Goal: Information Seeking & Learning: Understand process/instructions

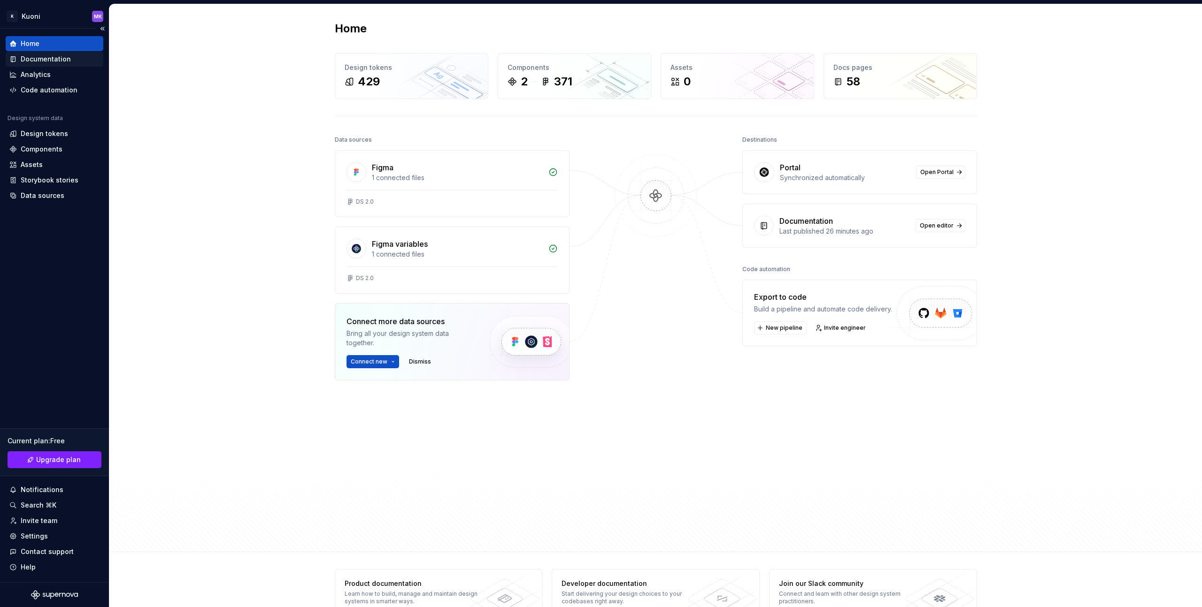
click at [64, 63] on div "Documentation" at bounding box center [46, 58] width 50 height 9
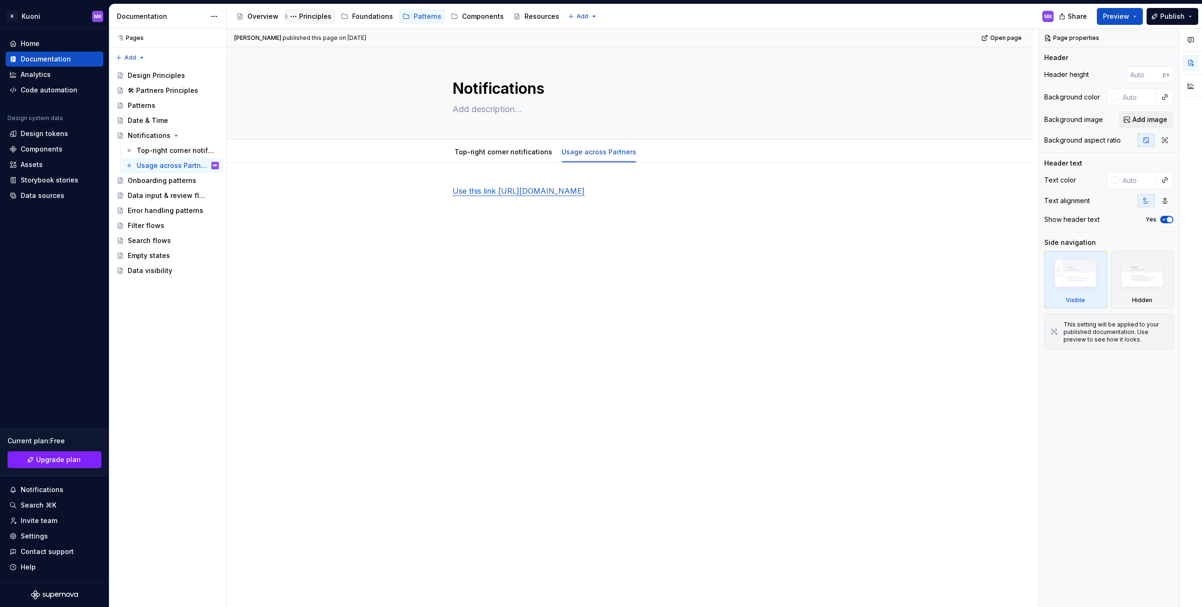
click at [299, 18] on div "Principles" at bounding box center [315, 16] width 32 height 9
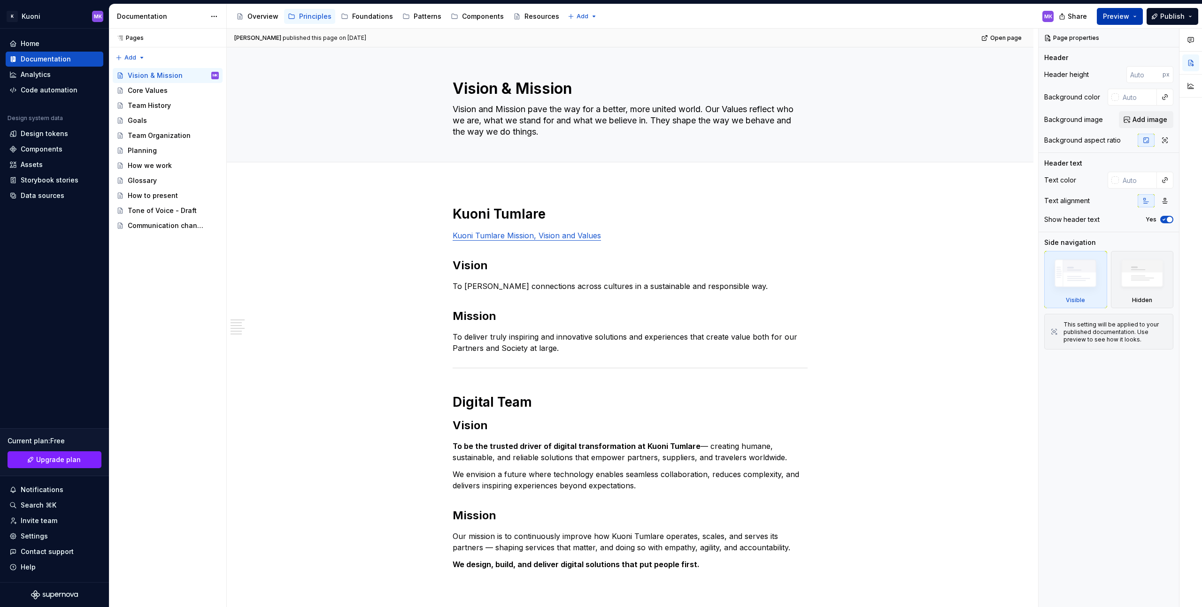
click at [1120, 21] on span "Preview" at bounding box center [1116, 16] width 26 height 9
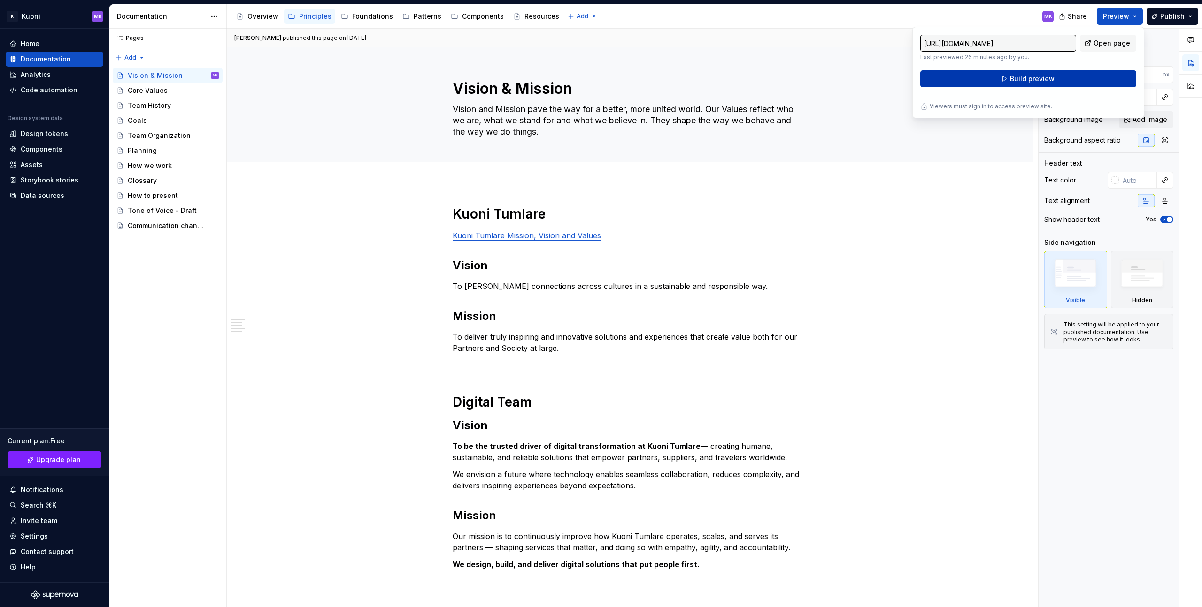
click at [1066, 79] on button "Build preview" at bounding box center [1028, 78] width 216 height 17
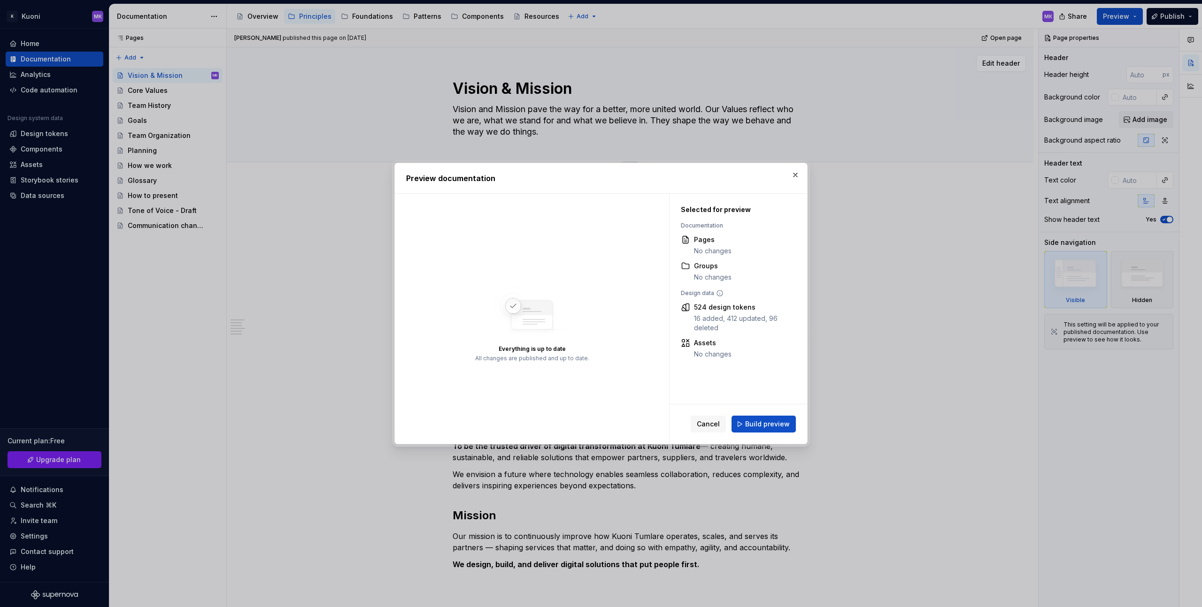
drag, startPoint x: 797, startPoint y: 174, endPoint x: 952, endPoint y: 113, distance: 167.4
click at [797, 173] on button "button" at bounding box center [795, 175] width 13 height 13
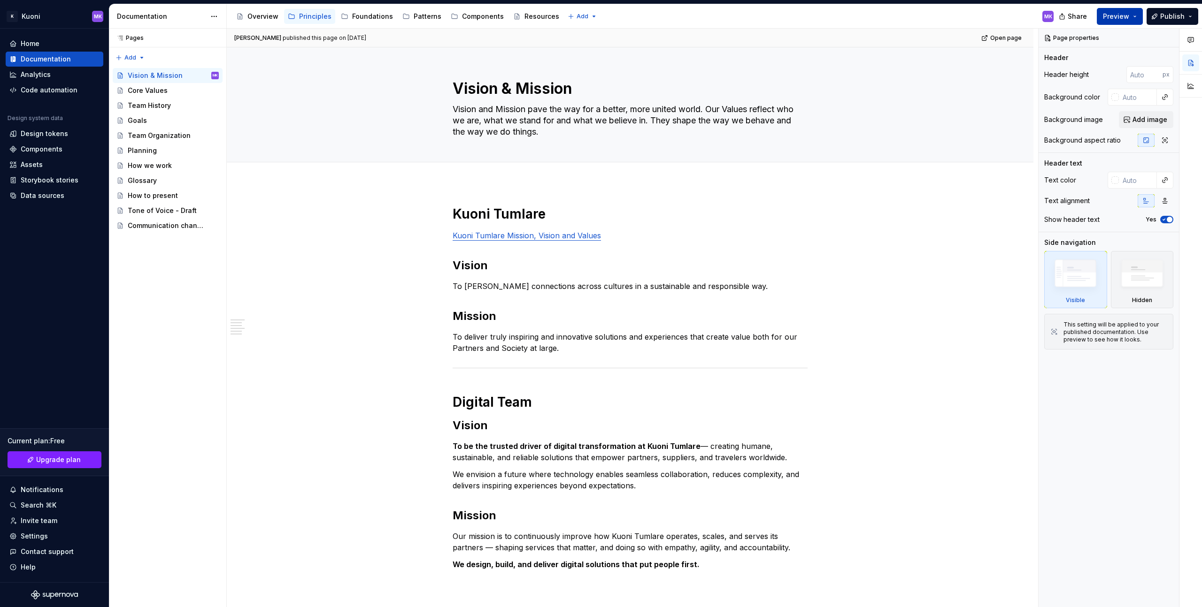
click at [1132, 16] on button "Preview" at bounding box center [1120, 16] width 46 height 17
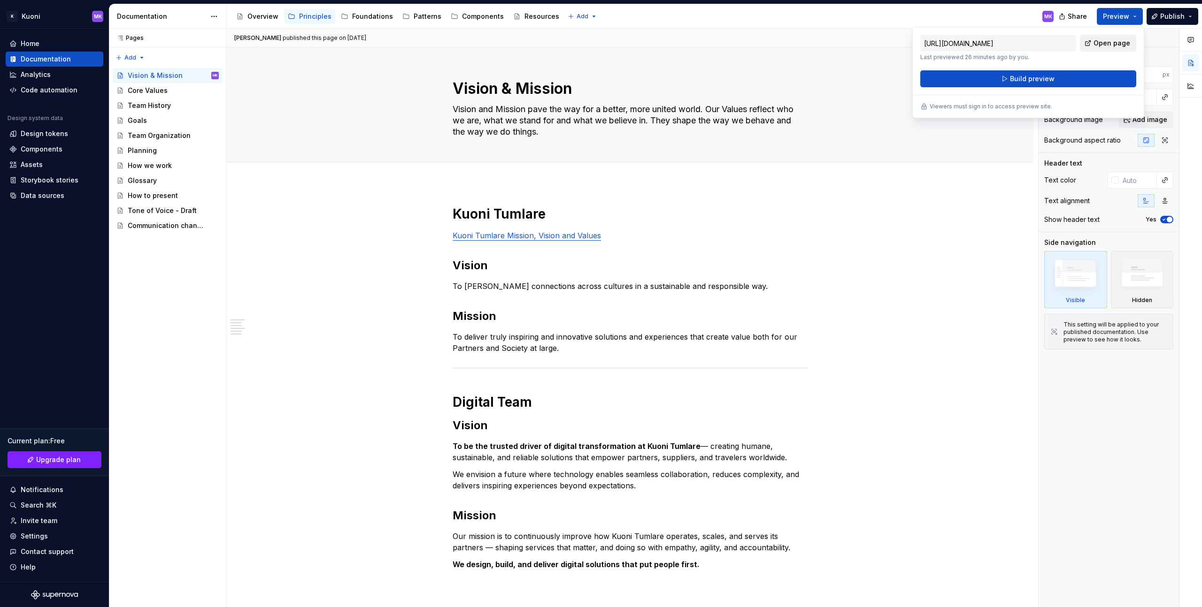
click at [1099, 47] on span "Open page" at bounding box center [1111, 42] width 37 height 9
type textarea "*"
